Goal: Task Accomplishment & Management: Use online tool/utility

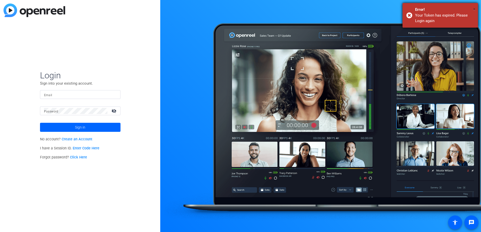
click at [474, 9] on span "×" at bounding box center [474, 9] width 3 height 6
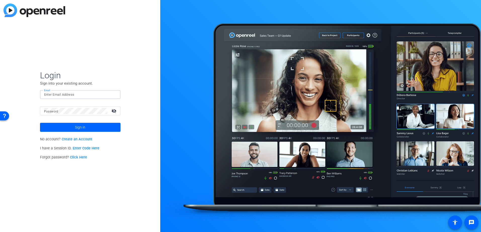
click at [86, 94] on input "Email" at bounding box center [80, 95] width 72 height 6
type input "[PERSON_NAME][EMAIL_ADDRESS][PERSON_NAME][DOMAIN_NAME]"
click at [40, 123] on button "Sign in" at bounding box center [80, 127] width 81 height 9
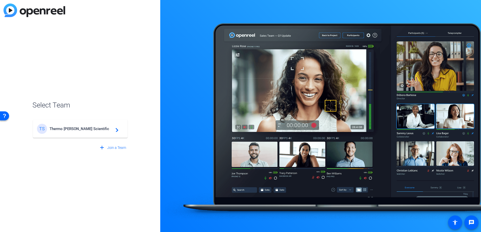
click at [95, 129] on span "Thermo [PERSON_NAME] Scientific" at bounding box center [81, 129] width 63 height 5
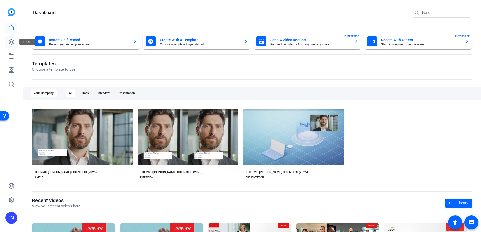
click at [12, 42] on icon at bounding box center [11, 41] width 5 height 5
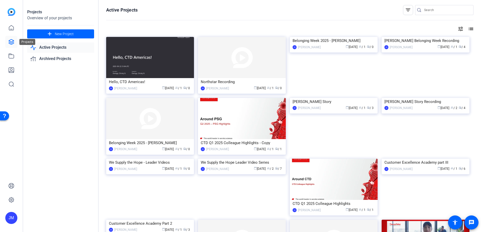
click at [12, 44] on icon at bounding box center [11, 42] width 6 height 6
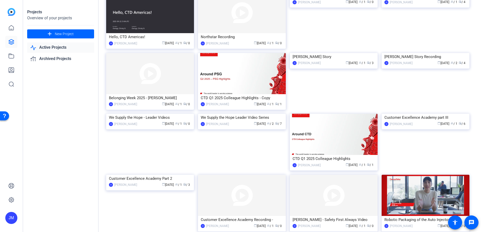
scroll to position [75, 0]
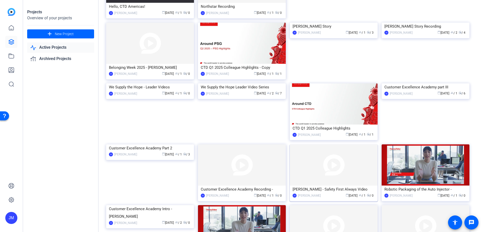
click at [332, 191] on div "[PERSON_NAME] - Safety First Always Video" at bounding box center [334, 190] width 82 height 8
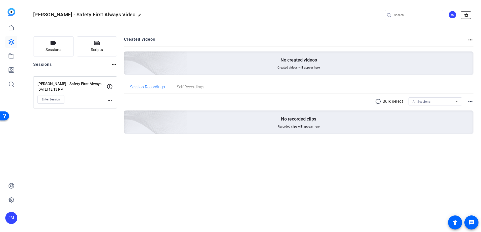
click at [470, 15] on mat-icon "settings" at bounding box center [466, 16] width 10 height 8
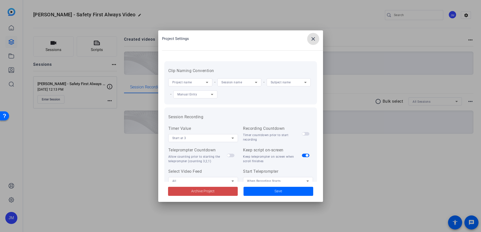
click at [207, 190] on span "Archive Project" at bounding box center [202, 191] width 23 height 5
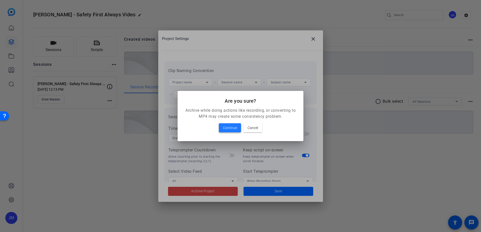
click at [231, 128] on span "Continue" at bounding box center [230, 128] width 14 height 6
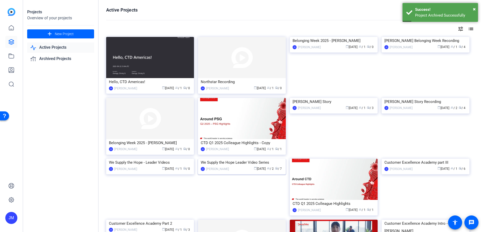
click at [269, 159] on img at bounding box center [242, 159] width 88 height 0
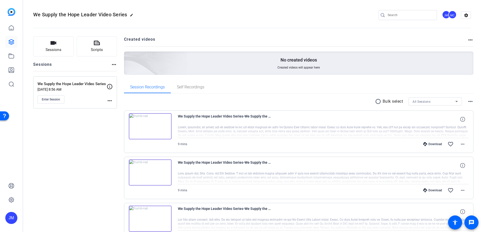
click at [18, 40] on div "JM" at bounding box center [11, 116] width 23 height 232
click at [15, 41] on link at bounding box center [11, 42] width 12 height 12
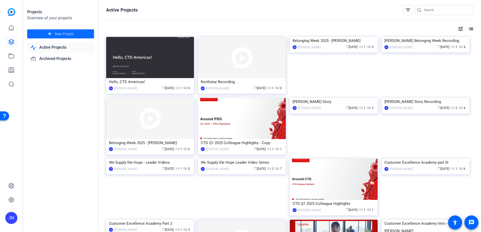
click at [60, 33] on span "New Project" at bounding box center [64, 33] width 19 height 5
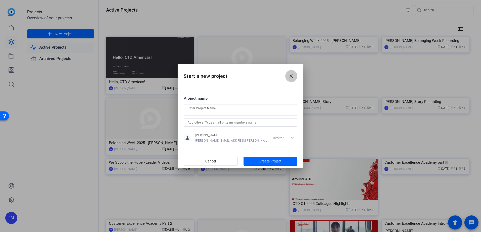
click at [291, 80] on span at bounding box center [291, 76] width 12 height 12
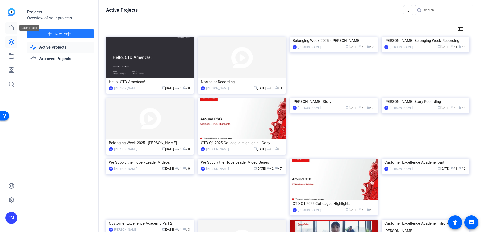
click at [10, 27] on icon at bounding box center [11, 28] width 6 height 6
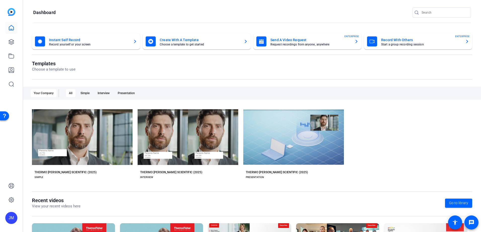
click at [402, 44] on mat-card-subtitle "Start a group recording session" at bounding box center [421, 44] width 80 height 3
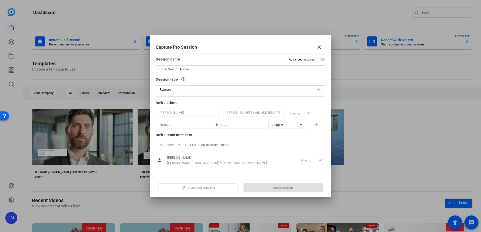
click at [220, 69] on input at bounding box center [241, 69] width 162 height 6
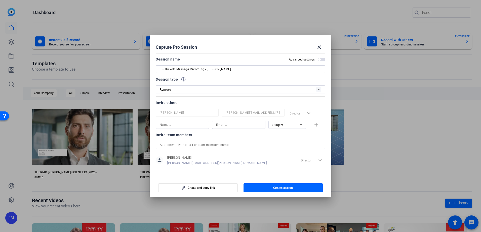
type input "EIS Kickoff Message Recording - [PERSON_NAME]"
click at [188, 127] on input at bounding box center [182, 125] width 45 height 6
type input "a"
click at [201, 145] on input "text" at bounding box center [241, 145] width 162 height 6
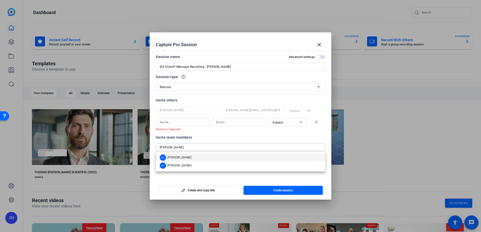
type input "[PERSON_NAME]"
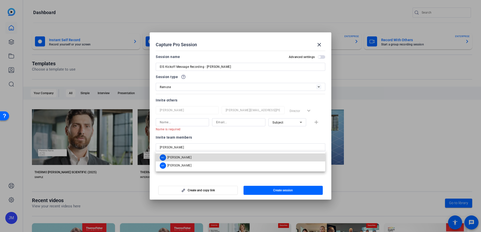
click at [200, 158] on mat-option "MC [PERSON_NAME]" at bounding box center [241, 158] width 170 height 8
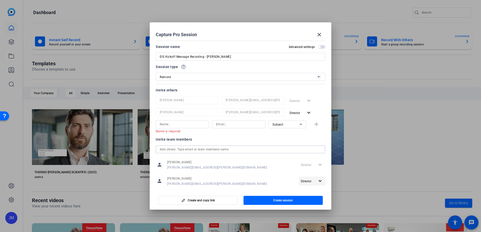
click at [317, 182] on mat-icon "expand_more" at bounding box center [320, 181] width 6 height 6
click at [189, 125] on div at bounding box center [240, 116] width 481 height 232
click at [188, 125] on input at bounding box center [182, 125] width 45 height 6
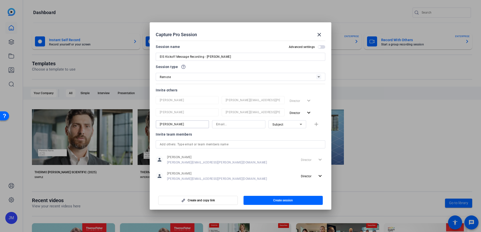
type input "[PERSON_NAME]"
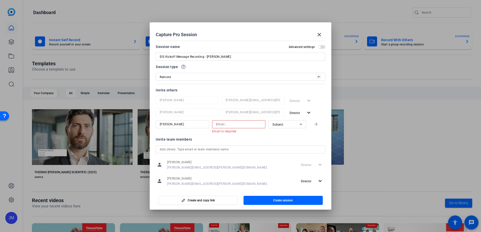
click at [240, 124] on input at bounding box center [238, 125] width 45 height 6
paste input "[PERSON_NAME][EMAIL_ADDRESS][DOMAIN_NAME]"
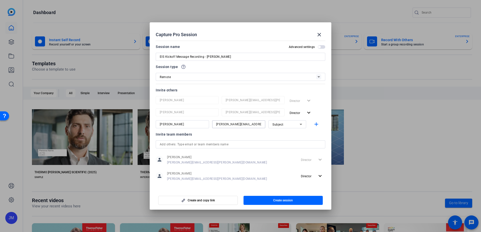
scroll to position [0, 6]
type input "[PERSON_NAME][EMAIL_ADDRESS][DOMAIN_NAME]"
click at [314, 124] on mat-icon "add" at bounding box center [316, 125] width 6 height 6
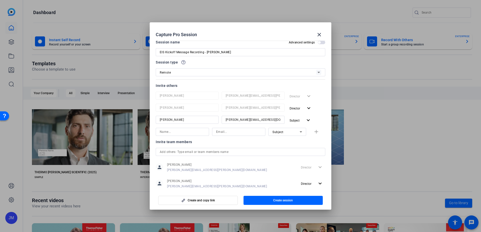
scroll to position [0, 0]
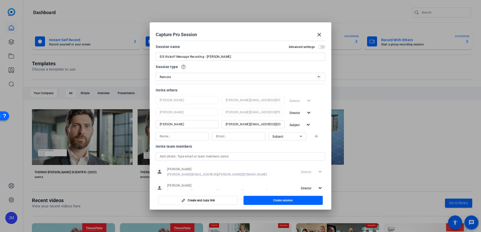
click at [318, 48] on span "button" at bounding box center [319, 47] width 3 height 3
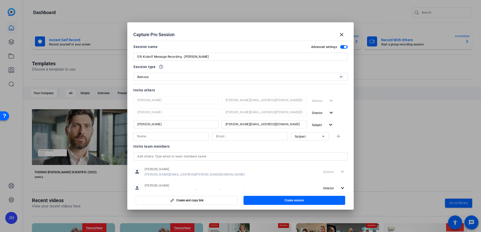
click at [343, 46] on span "button" at bounding box center [344, 47] width 8 height 4
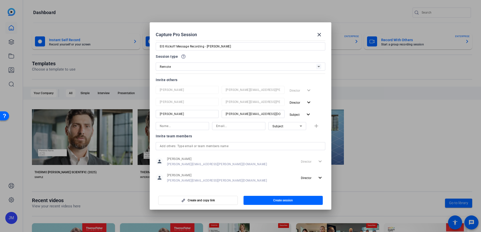
scroll to position [15, 0]
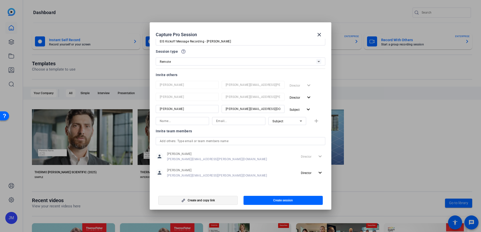
click at [212, 199] on span "Create and copy link" at bounding box center [201, 201] width 27 height 4
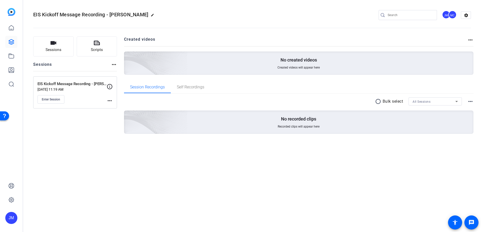
click at [110, 101] on mat-icon "more_horiz" at bounding box center [110, 101] width 6 height 6
click at [118, 106] on span "Edit Session" at bounding box center [122, 108] width 23 height 6
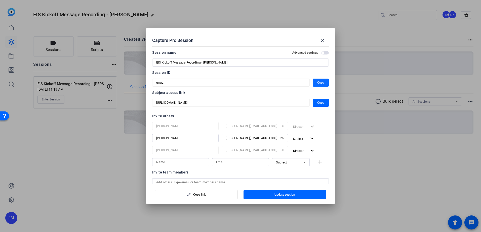
click at [322, 82] on span "button" at bounding box center [321, 83] width 16 height 12
click at [322, 41] on mat-icon "close" at bounding box center [323, 40] width 6 height 6
